Goal: Communication & Community: Answer question/provide support

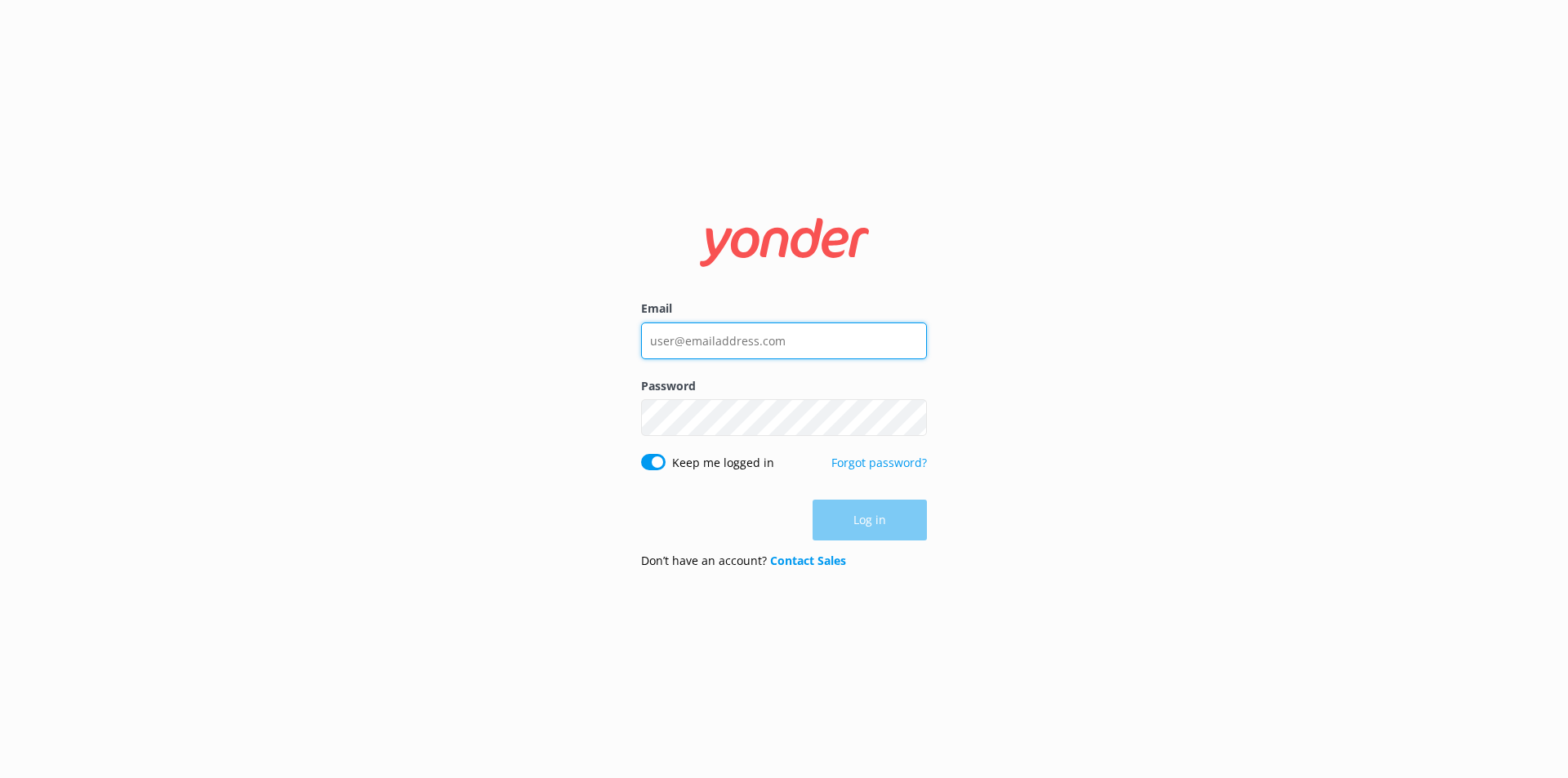
click at [728, 329] on input "Email" at bounding box center [784, 341] width 286 height 37
type input "[EMAIL_ADDRESS][DOMAIN_NAME]"
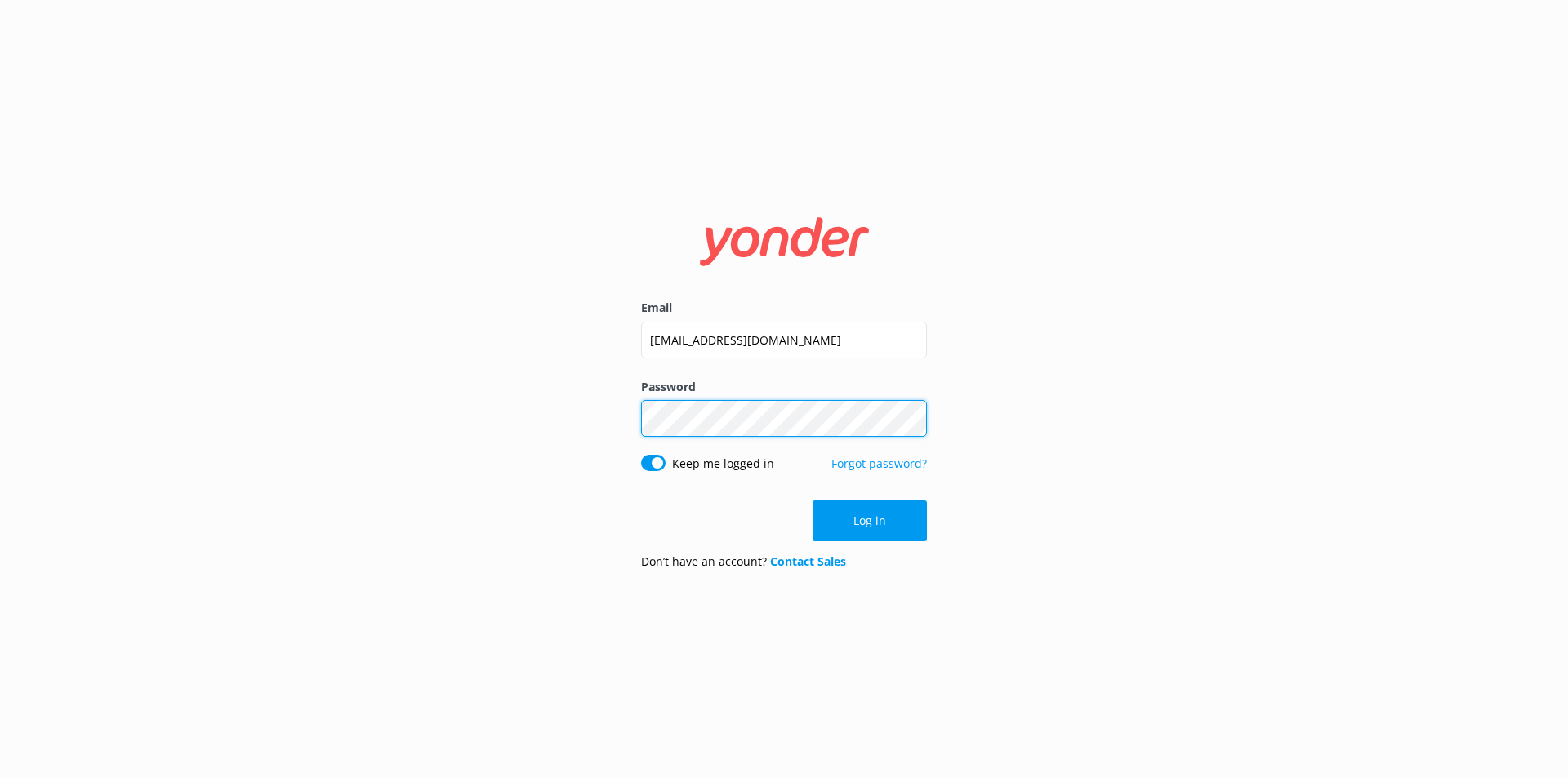
click button "Log in" at bounding box center [869, 521] width 115 height 41
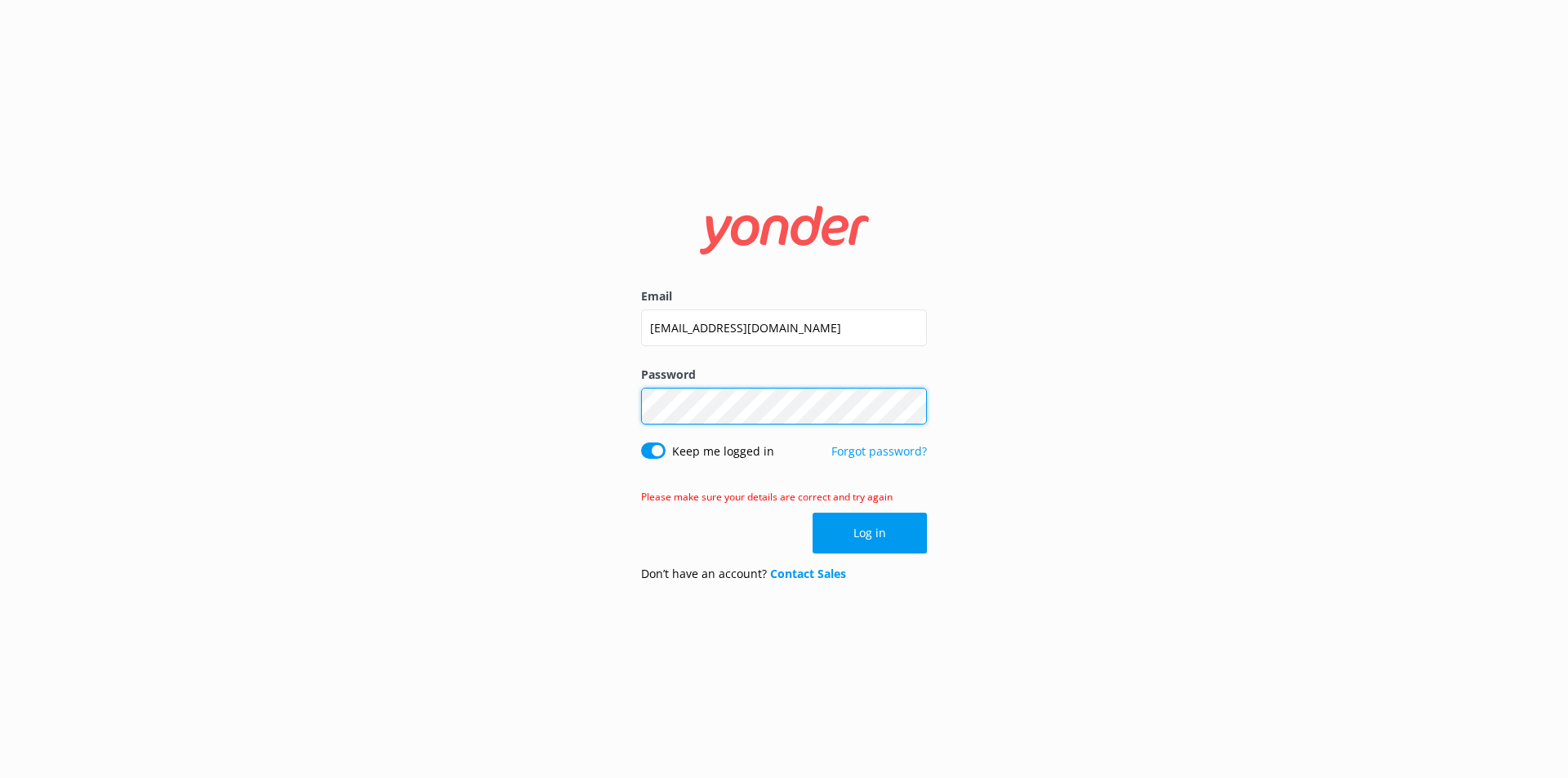
click at [644, 444] on form "Email [EMAIL_ADDRESS][DOMAIN_NAME] Password Show password Keep me logged in For…" at bounding box center [784, 389] width 286 height 411
click button "Log in" at bounding box center [869, 533] width 115 height 41
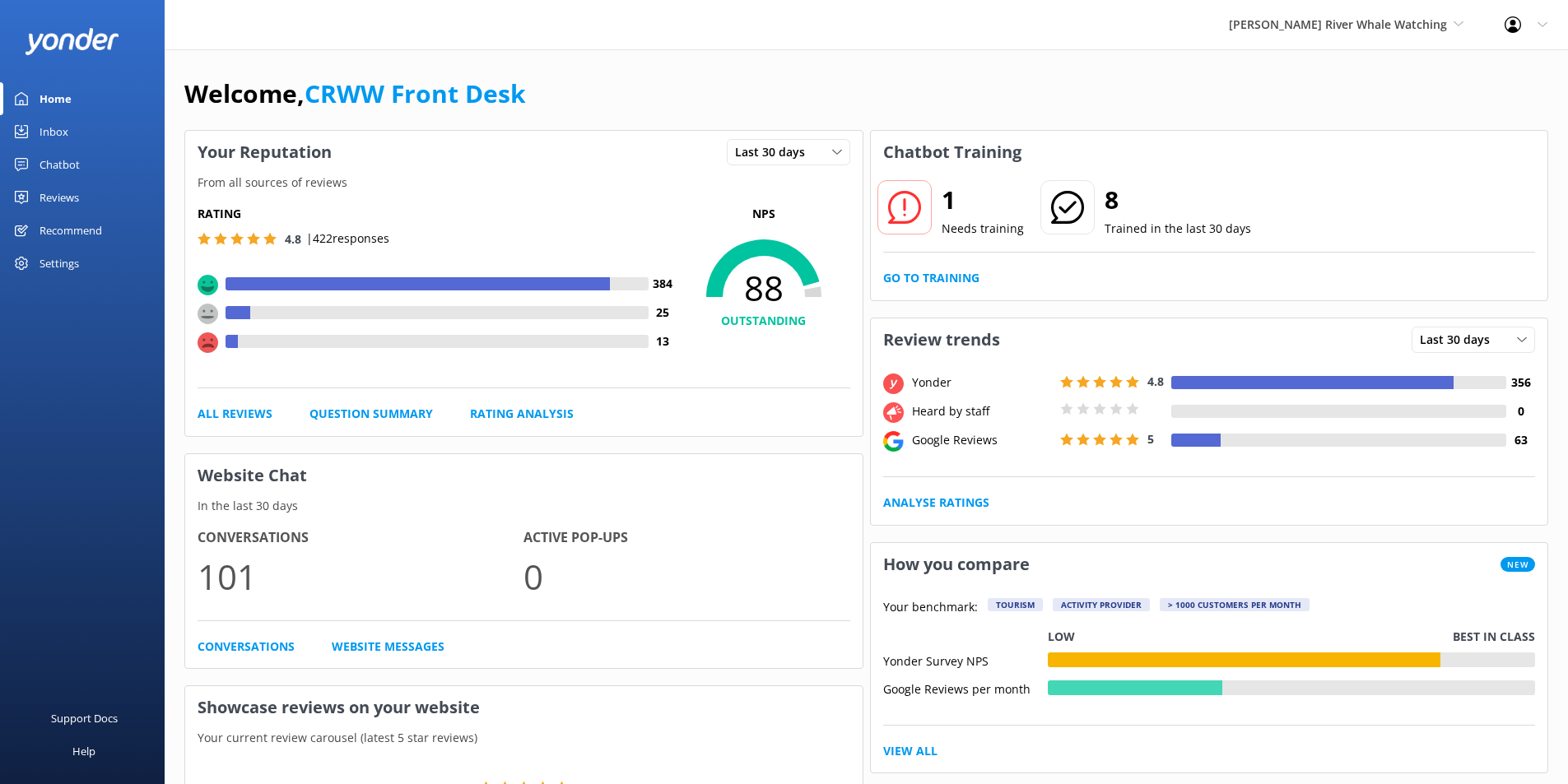
click at [74, 195] on div "Reviews" at bounding box center [59, 196] width 39 height 33
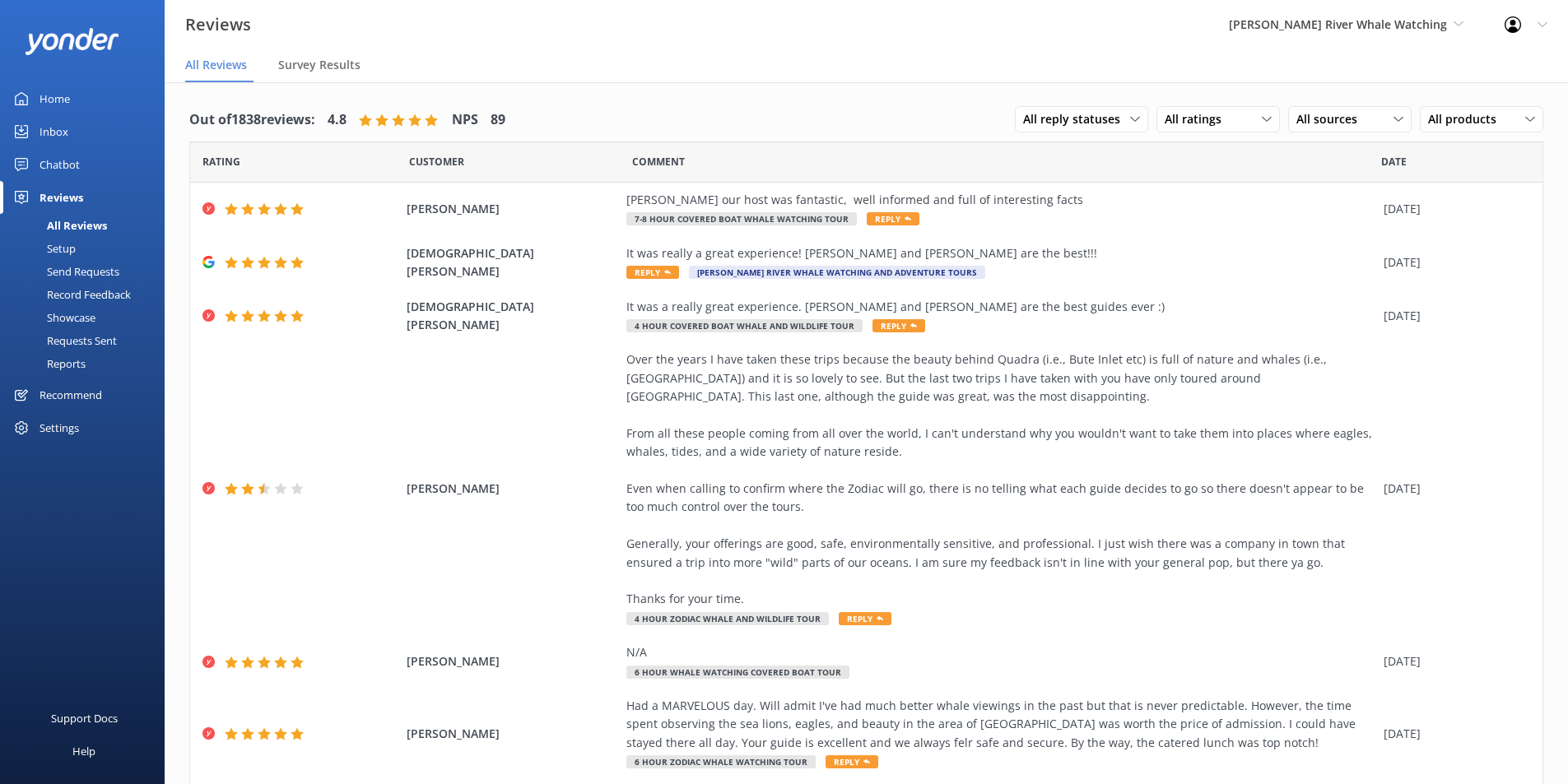
click at [50, 134] on div "Inbox" at bounding box center [53, 131] width 29 height 33
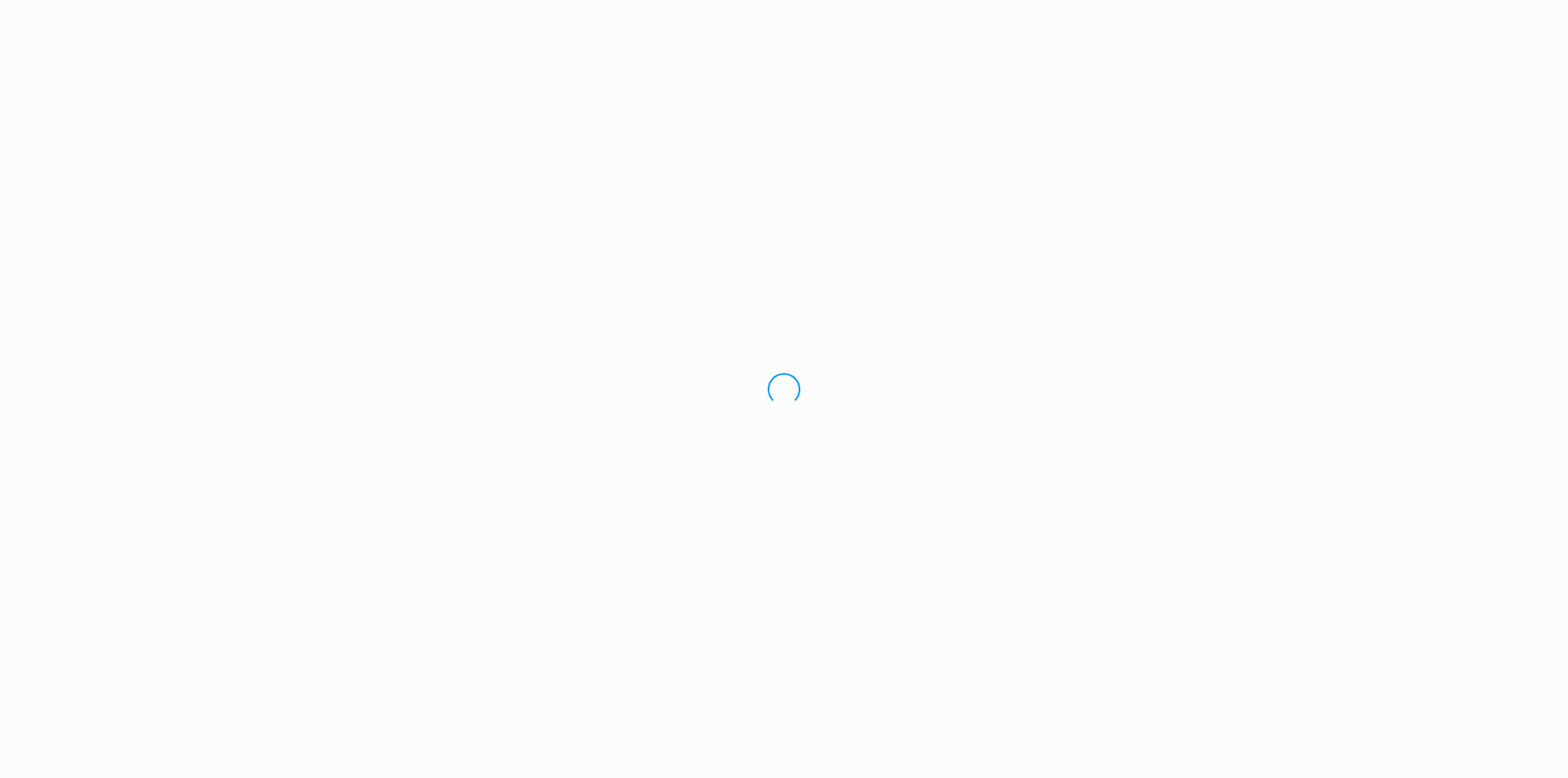
click at [305, 176] on div "Loading.." at bounding box center [784, 389] width 1568 height 778
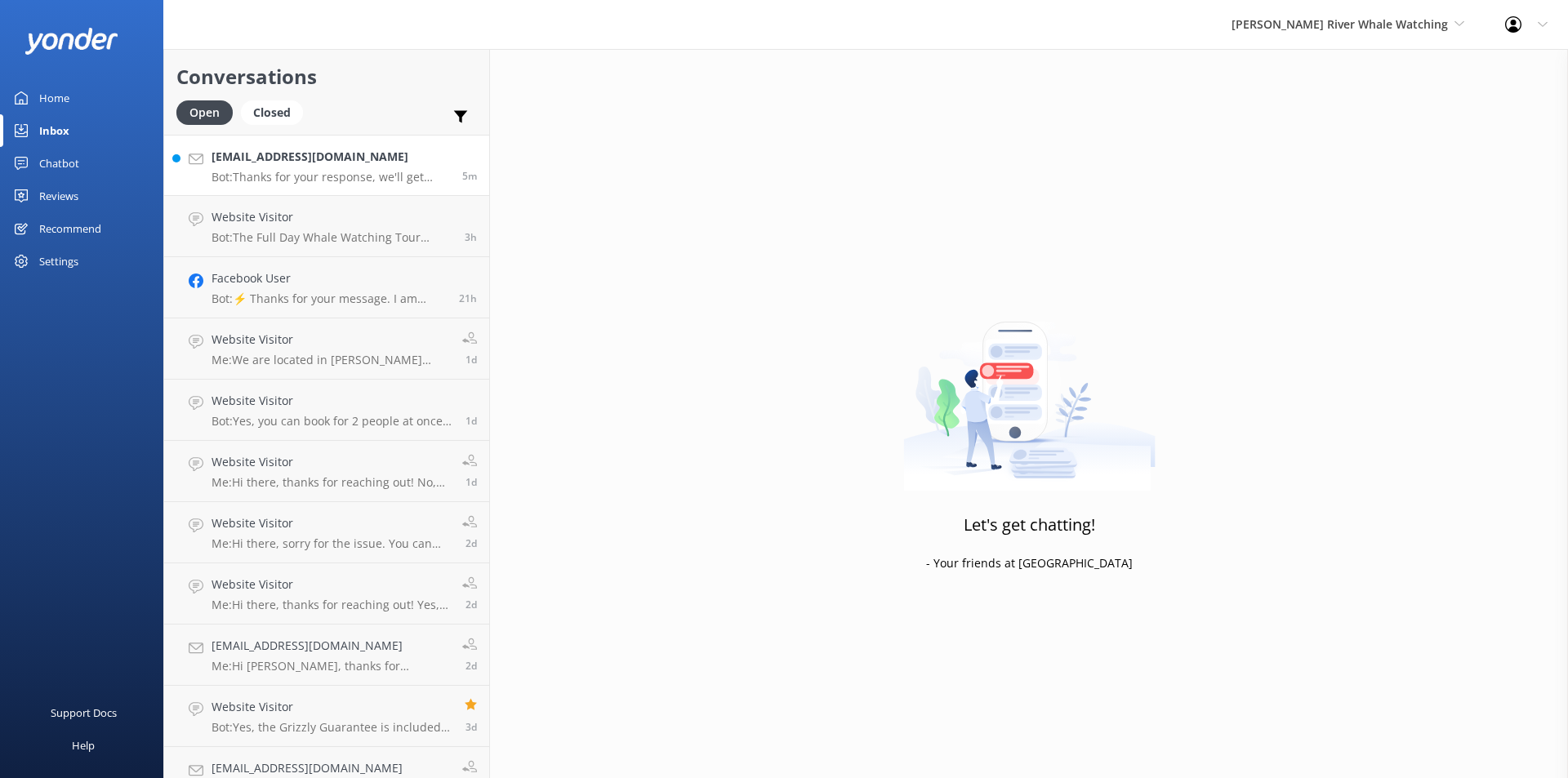
click at [370, 182] on p "Bot: Thanks for your response, we'll get back to you as soon as we can during o…" at bounding box center [331, 177] width 238 height 15
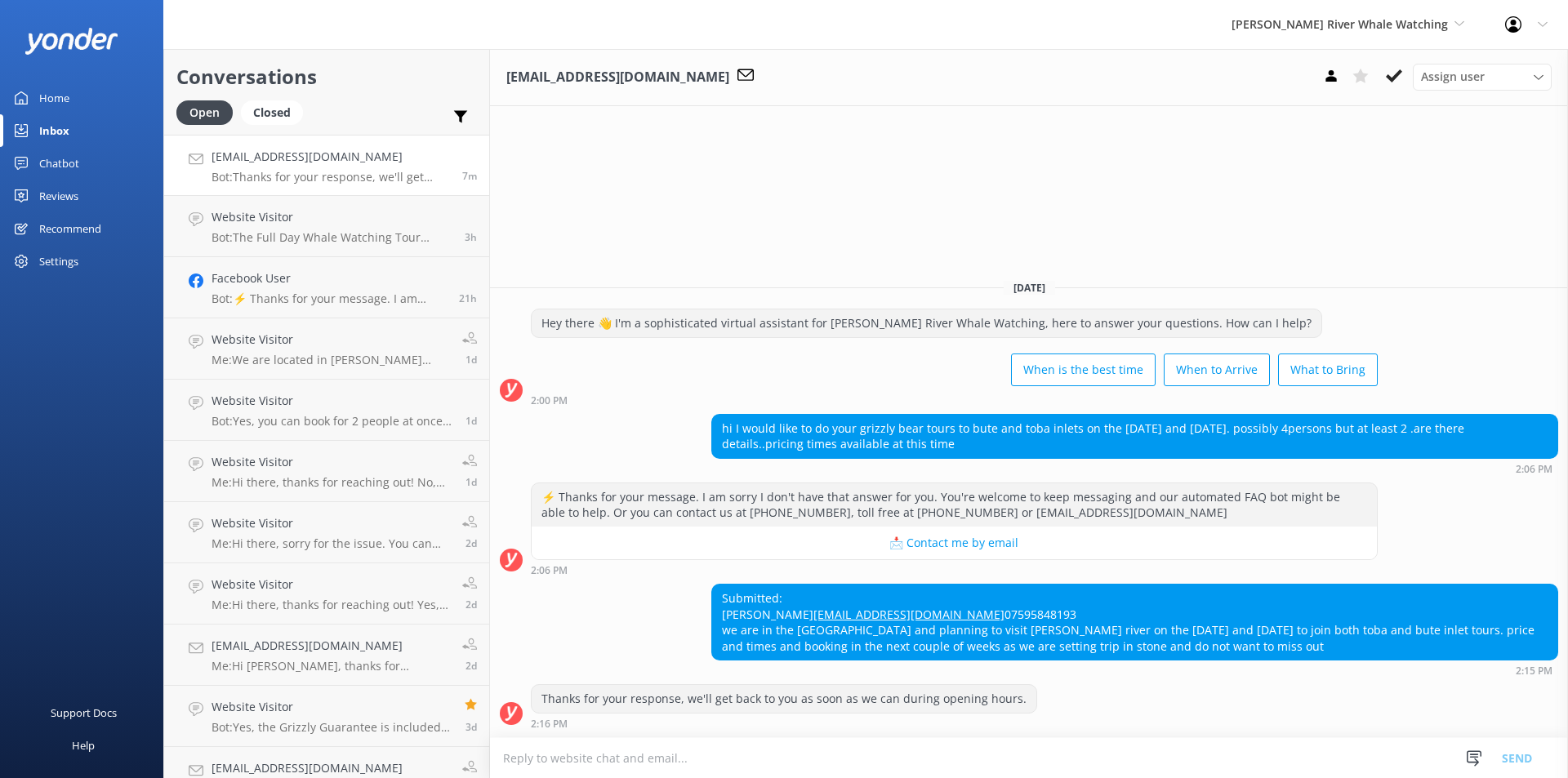
click at [813, 607] on link "[EMAIL_ADDRESS][DOMAIN_NAME]" at bounding box center [908, 614] width 191 height 16
click at [626, 755] on textarea at bounding box center [1028, 758] width 1078 height 40
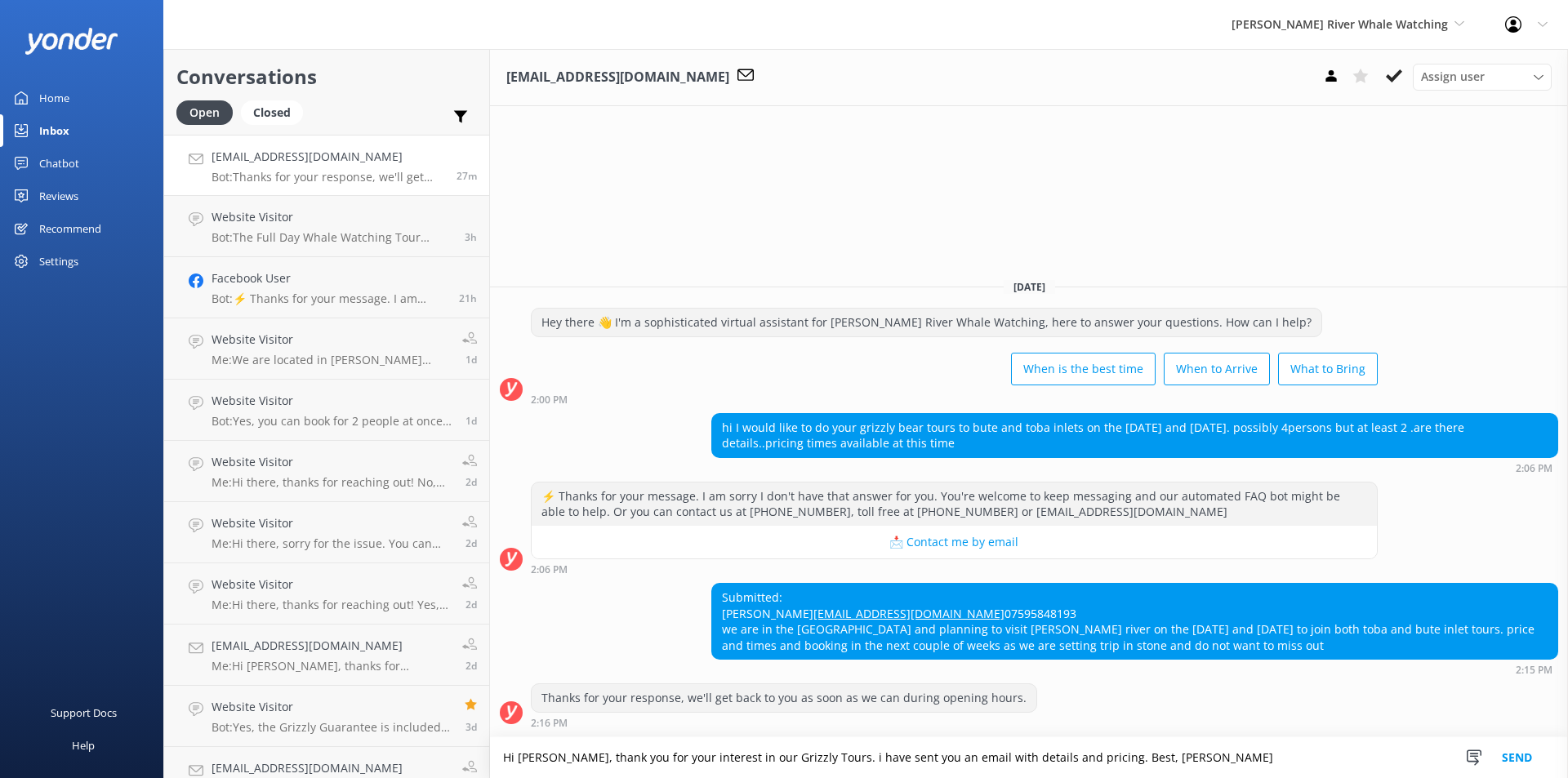
click at [806, 758] on textarea "Hi Barry, thank you for your interest in our Grizzly Tours. i have sent you an …" at bounding box center [1028, 758] width 1078 height 41
click at [810, 758] on textarea "Hi Barry, thank you for your interest in our Grizzly Tours. i have sent you an …" at bounding box center [1028, 758] width 1078 height 41
type textarea "Hi Barry, thank you for your interest in our Grizzly Tours. I have sent you an …"
click at [1529, 755] on button "Send" at bounding box center [1516, 758] width 61 height 41
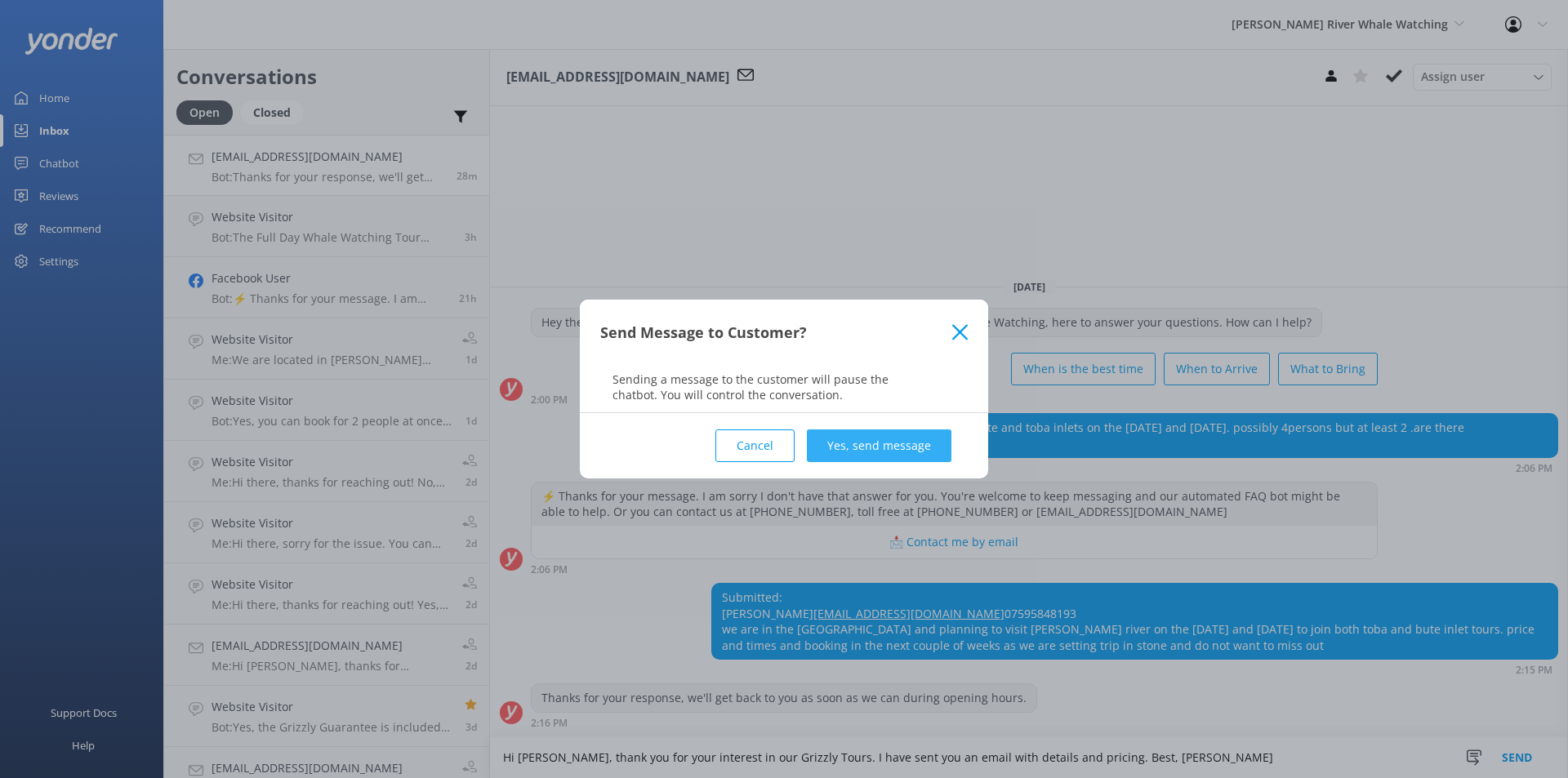
click at [894, 451] on button "Yes, send message" at bounding box center [879, 445] width 144 height 32
